Goal: Navigation & Orientation: Find specific page/section

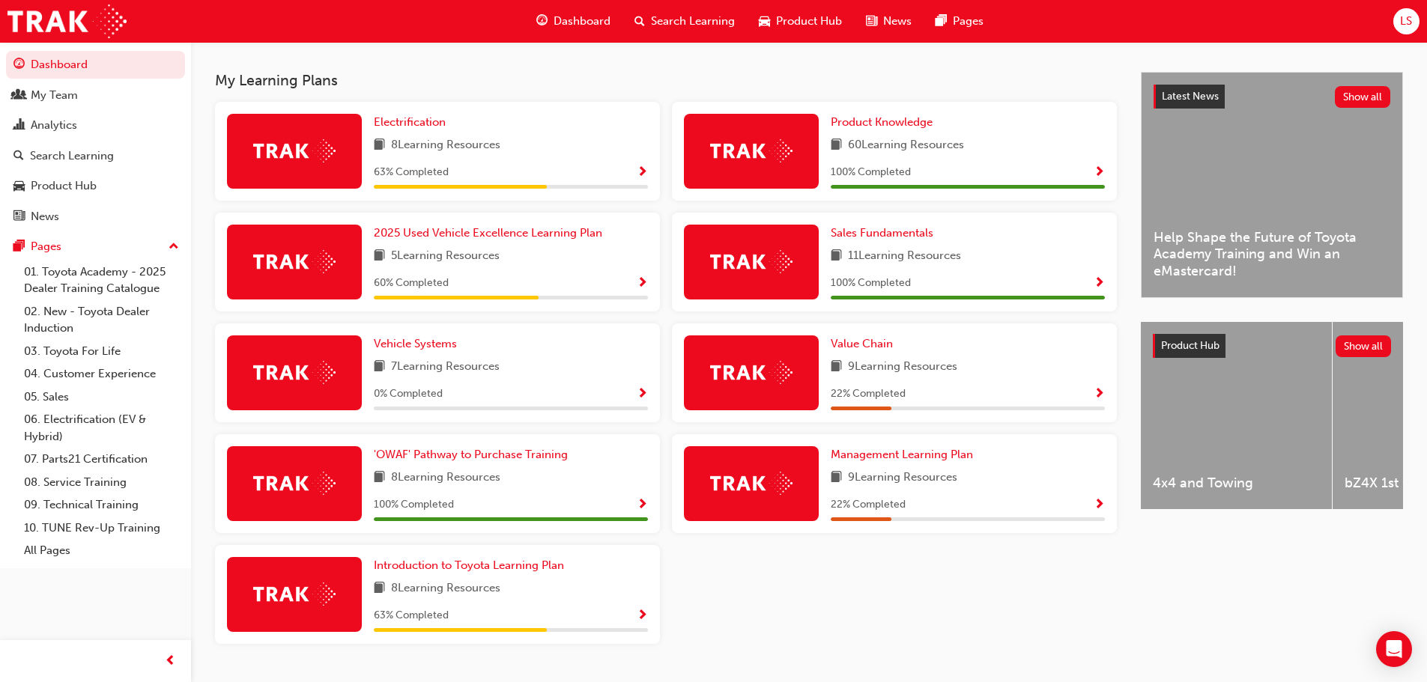
scroll to position [276, 0]
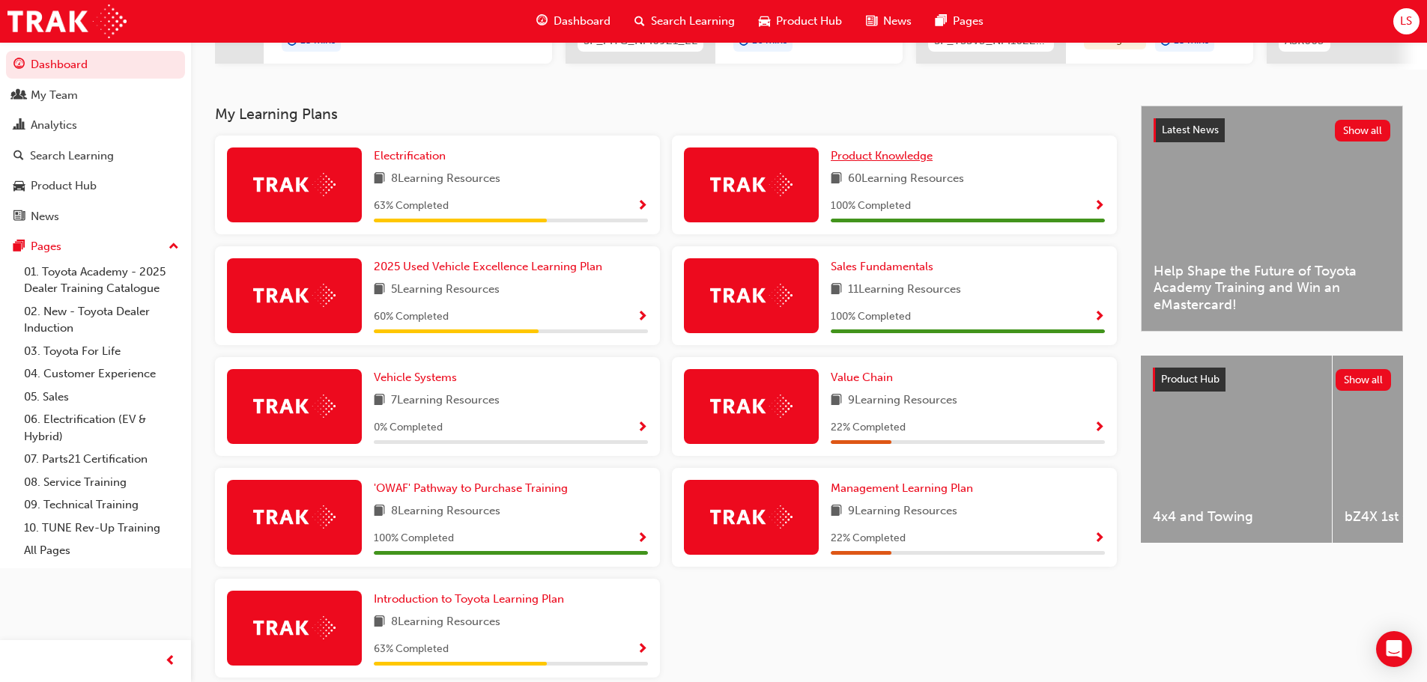
click at [890, 163] on span "Product Knowledge" at bounding box center [882, 155] width 102 height 13
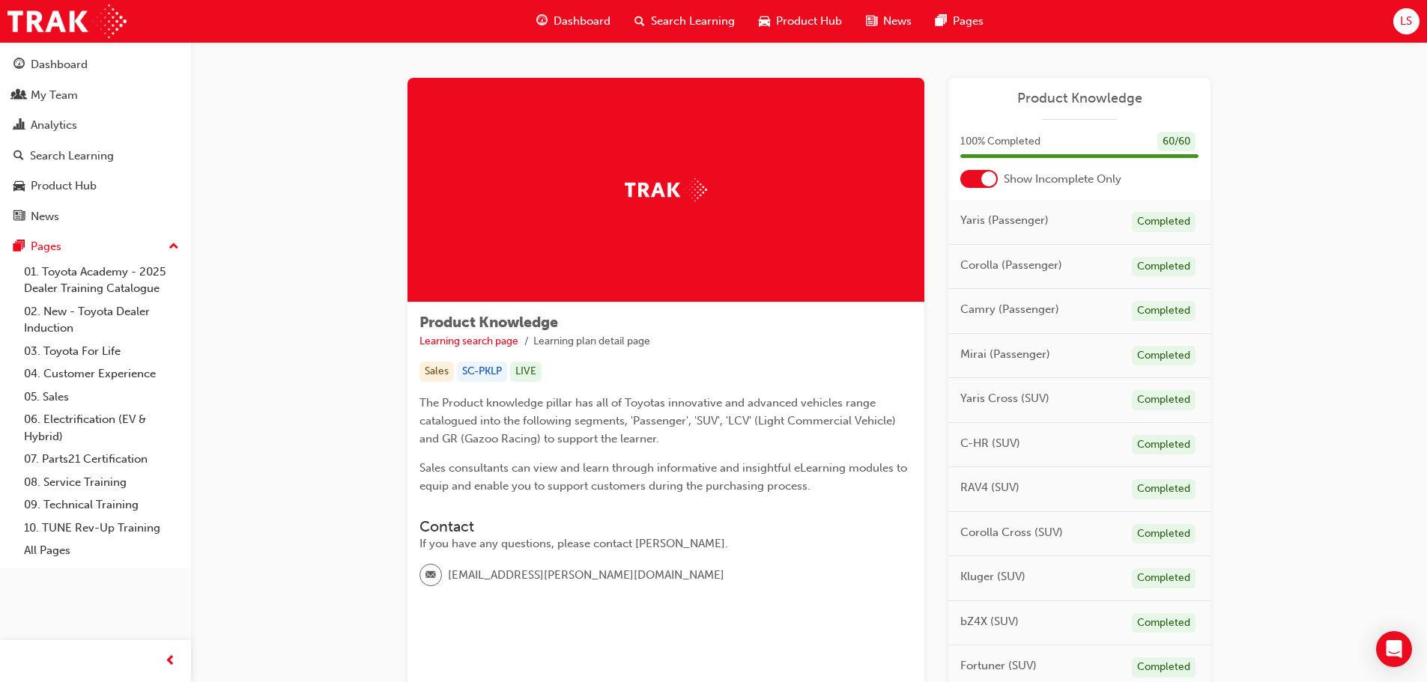
click at [577, 25] on span "Dashboard" at bounding box center [581, 21] width 57 height 17
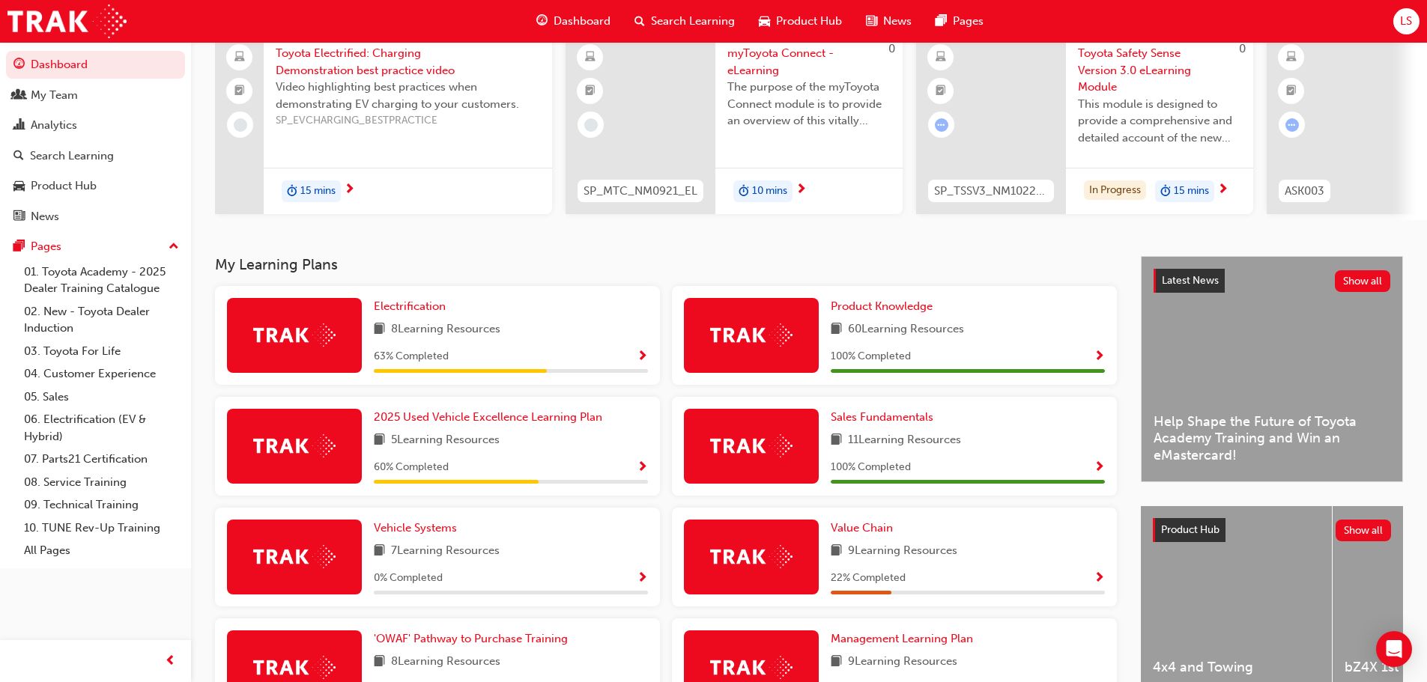
scroll to position [150, 0]
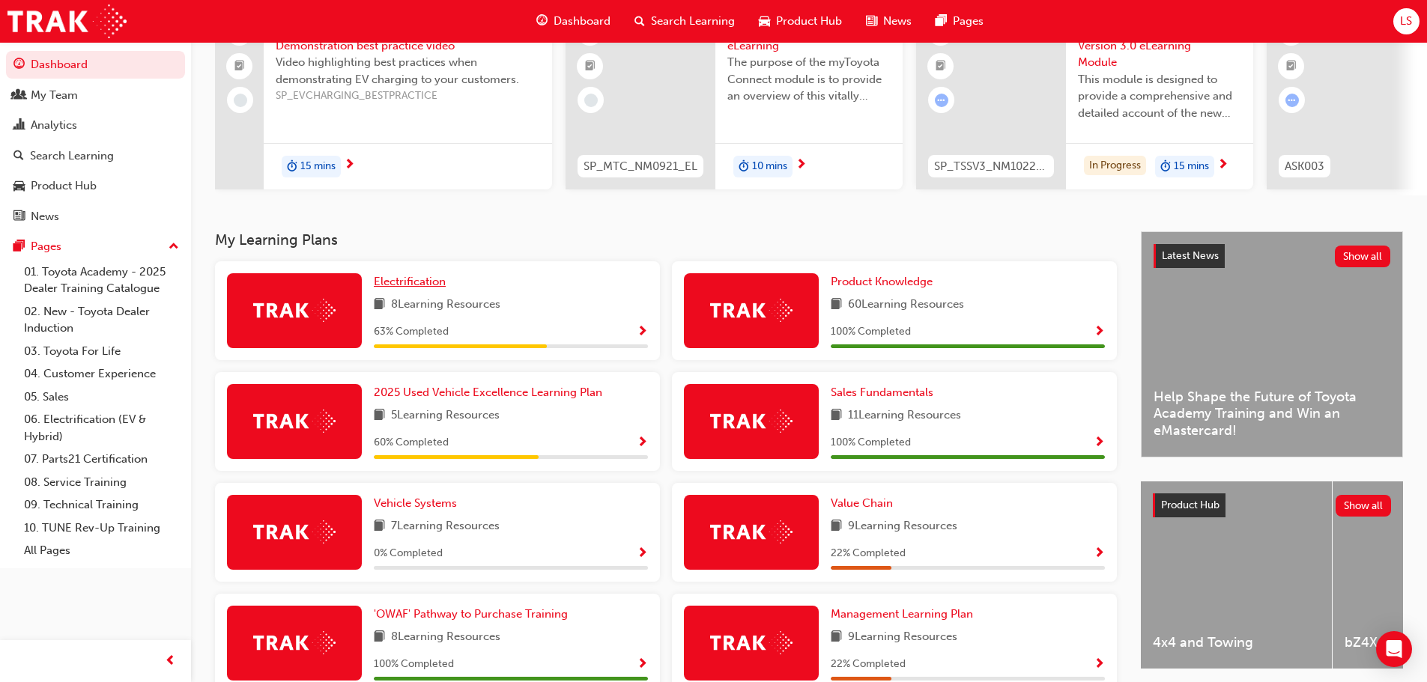
drag, startPoint x: 412, startPoint y: 288, endPoint x: 448, endPoint y: 285, distance: 36.1
click at [412, 288] on span "Electrification" at bounding box center [410, 281] width 72 height 13
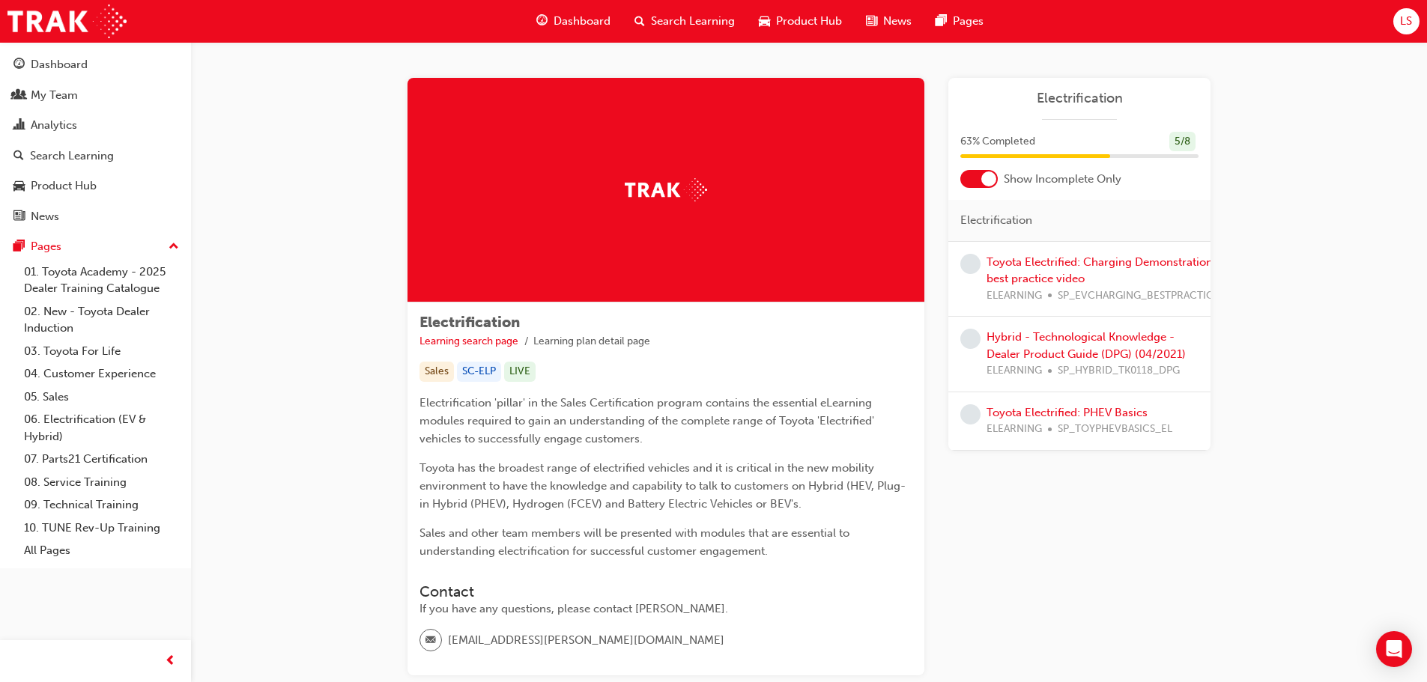
click at [589, 19] on span "Dashboard" at bounding box center [581, 21] width 57 height 17
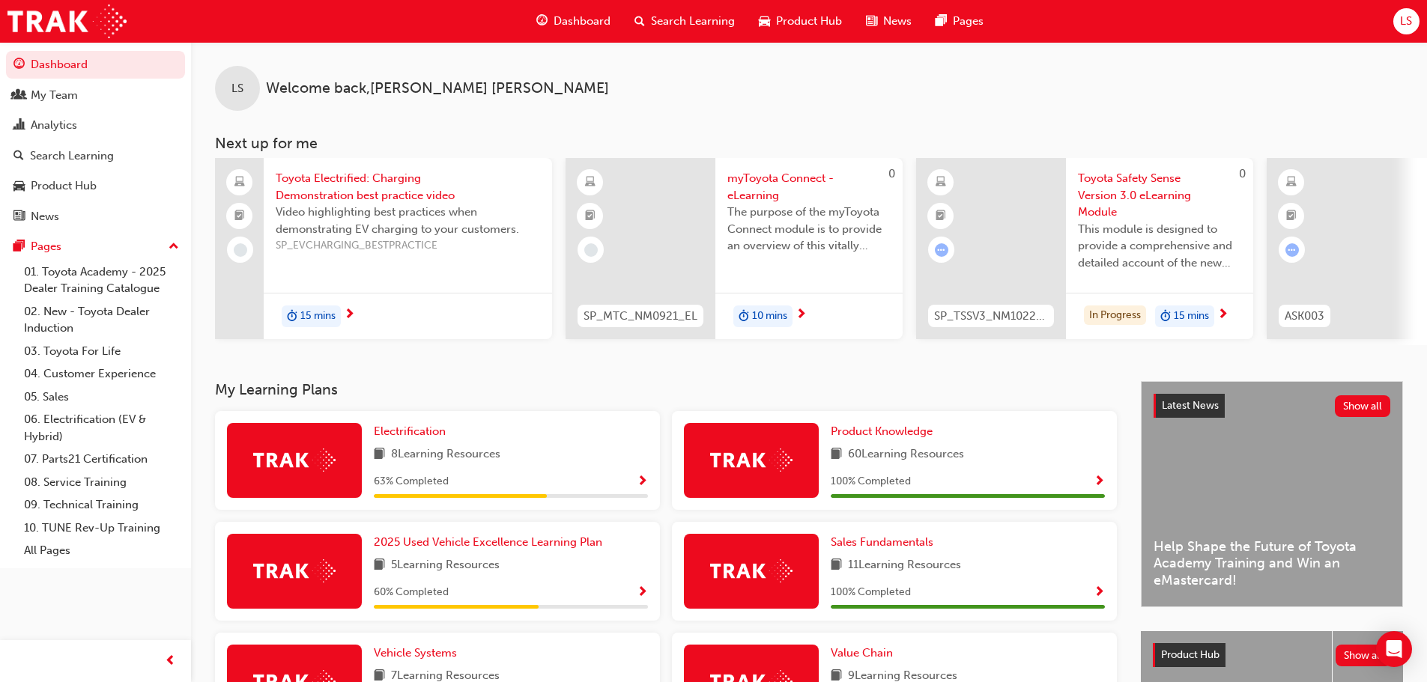
click at [568, 19] on span "Dashboard" at bounding box center [581, 21] width 57 height 17
